Goal: Find specific page/section: Find specific page/section

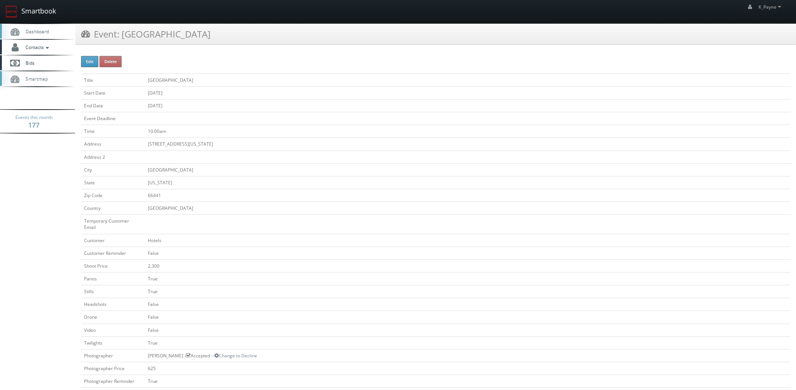
click at [30, 14] on link "Smartbook" at bounding box center [31, 11] width 62 height 23
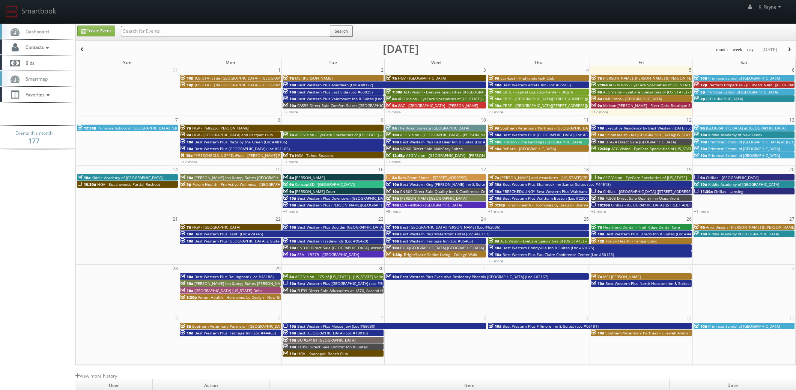
click at [139, 32] on input "text" at bounding box center [225, 31] width 209 height 11
type input "txm94"
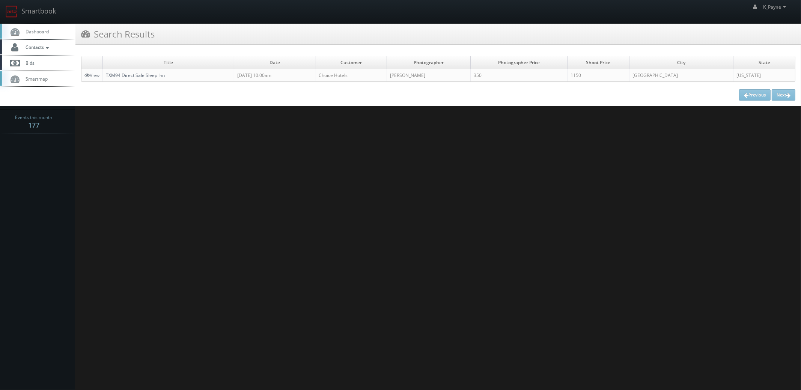
click at [141, 77] on link "TXM94 Direct Sale Sleep Inn" at bounding box center [135, 75] width 59 height 6
